Goal: Navigation & Orientation: Find specific page/section

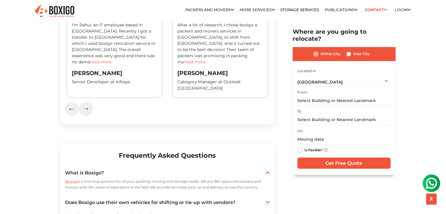
scroll to position [967, 0]
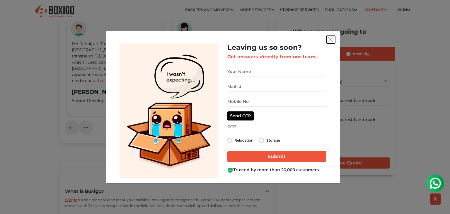
click at [329, 40] on img "get free quote dialog" at bounding box center [330, 39] width 5 height 5
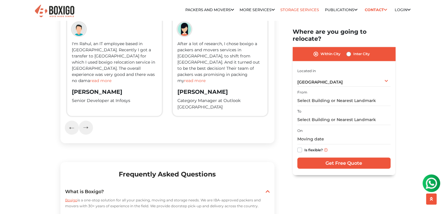
click at [297, 8] on link "Storage Services" at bounding box center [299, 10] width 39 height 4
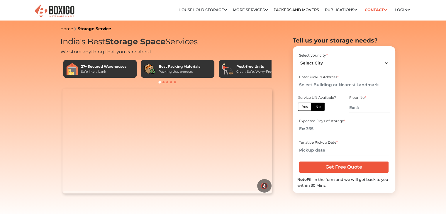
click at [343, 10] on link "Publications" at bounding box center [341, 10] width 33 height 4
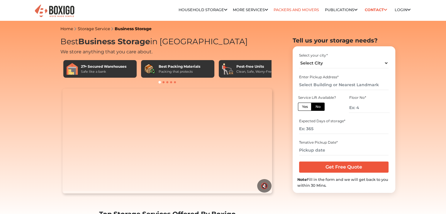
click at [297, 9] on link "Packers and Movers" at bounding box center [295, 10] width 45 height 4
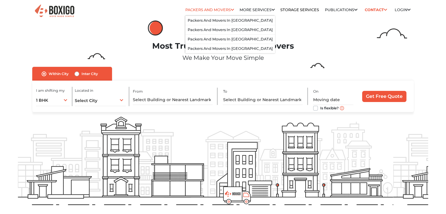
click at [223, 8] on link "Packers and Movers" at bounding box center [209, 10] width 49 height 4
